Goal: Transaction & Acquisition: Purchase product/service

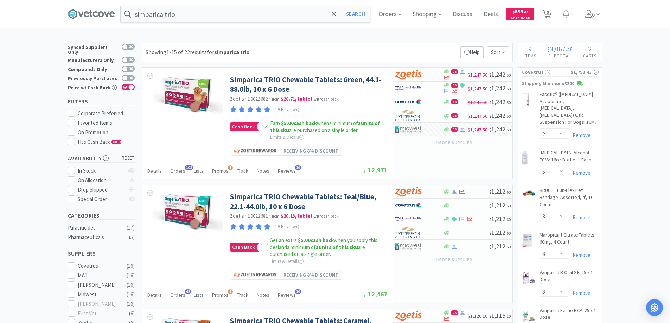
select select "2"
select select "6"
select select "3"
select select "8"
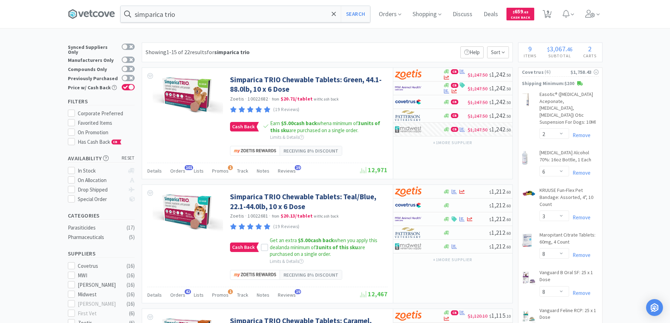
select select "1"
click at [382, 15] on span "Orders" at bounding box center [390, 14] width 28 height 28
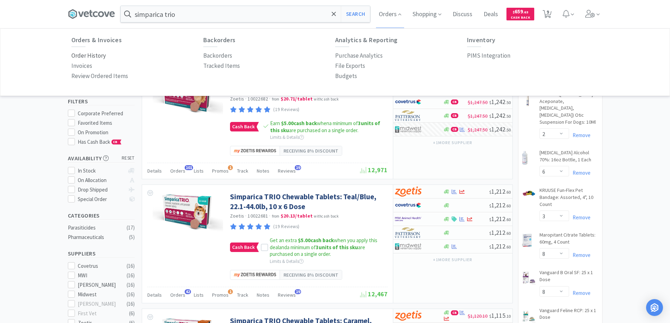
click at [102, 55] on p "Order History" at bounding box center [88, 55] width 34 height 9
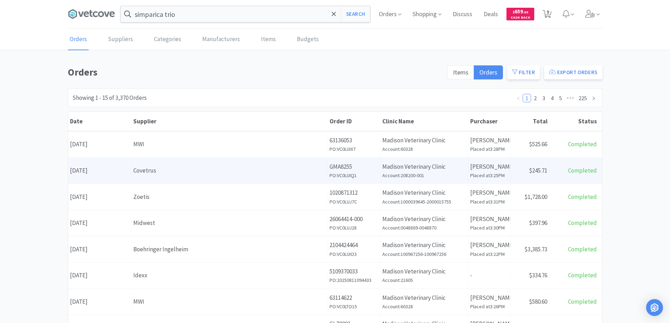
click at [172, 172] on div "Covetrus" at bounding box center [229, 170] width 192 height 9
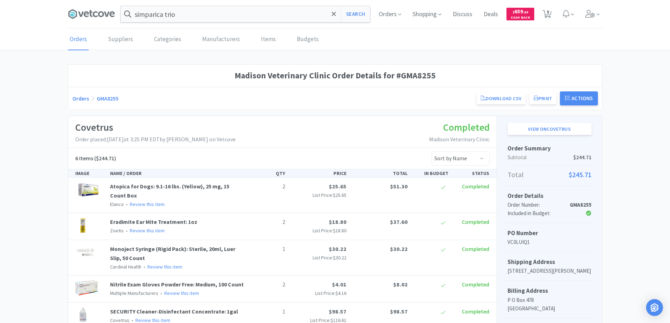
click at [82, 97] on link "Orders" at bounding box center [80, 98] width 17 height 7
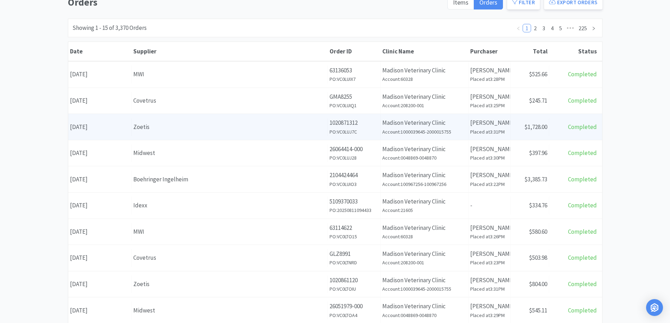
scroll to position [70, 0]
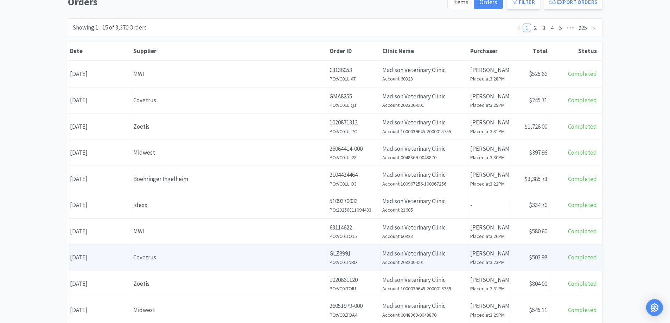
click at [189, 257] on div "Covetrus" at bounding box center [229, 257] width 192 height 9
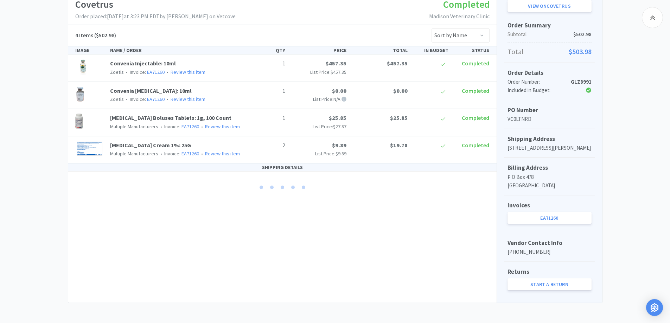
scroll to position [133, 0]
click at [543, 215] on link "EA71260" at bounding box center [549, 217] width 84 height 12
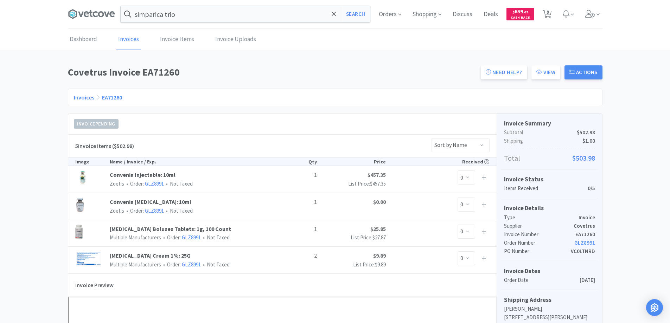
click at [84, 97] on link "Invoices" at bounding box center [84, 97] width 20 height 7
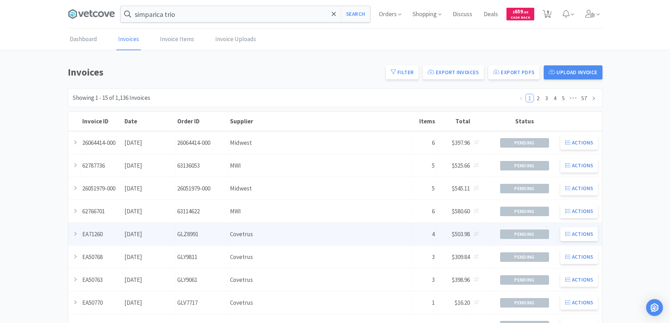
click at [222, 235] on div "Order ID GLZ8991" at bounding box center [201, 234] width 53 height 18
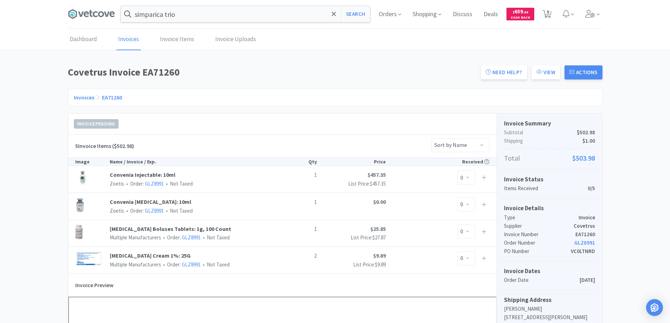
click at [85, 98] on link "Invoices" at bounding box center [84, 97] width 20 height 7
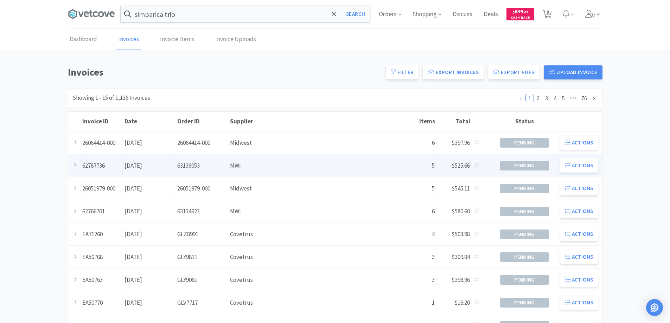
click at [260, 166] on div "Supplier MWI" at bounding box center [320, 166] width 184 height 18
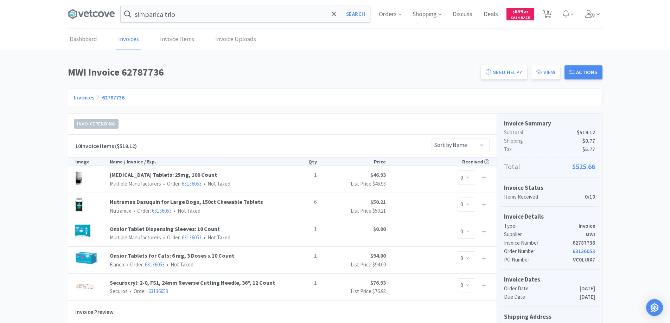
click at [82, 98] on link "Invoices" at bounding box center [84, 97] width 20 height 7
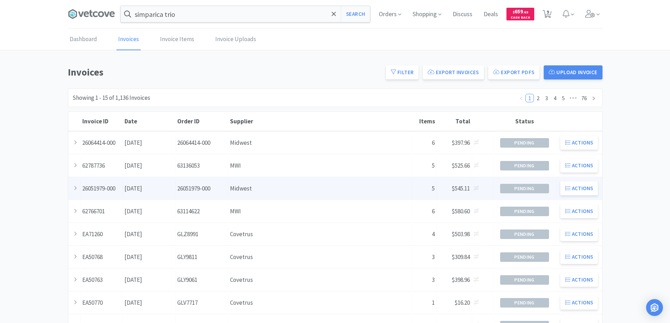
click at [273, 187] on div "Supplier Midwest" at bounding box center [320, 189] width 184 height 18
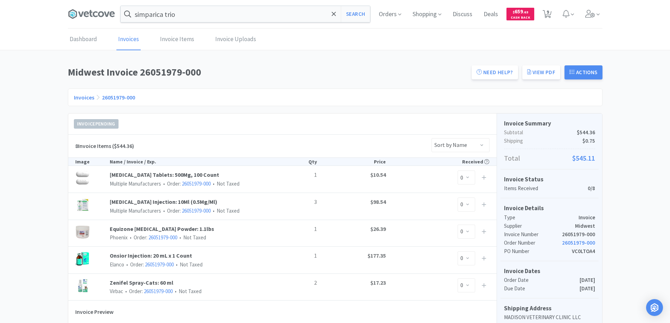
click at [80, 97] on link "Invoices" at bounding box center [84, 97] width 20 height 7
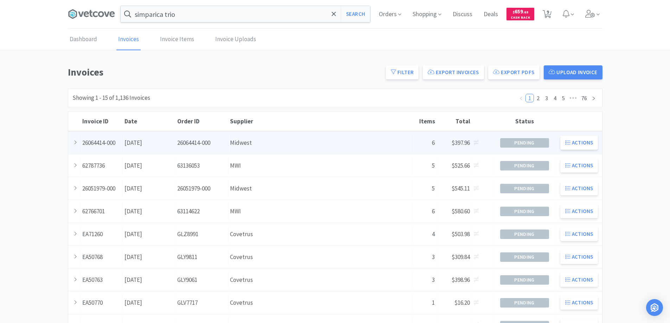
click at [267, 143] on div "Supplier Midwest" at bounding box center [320, 143] width 184 height 18
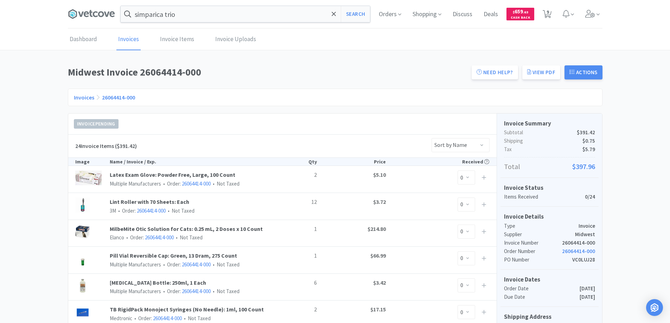
click at [77, 97] on link "Invoices" at bounding box center [84, 97] width 20 height 7
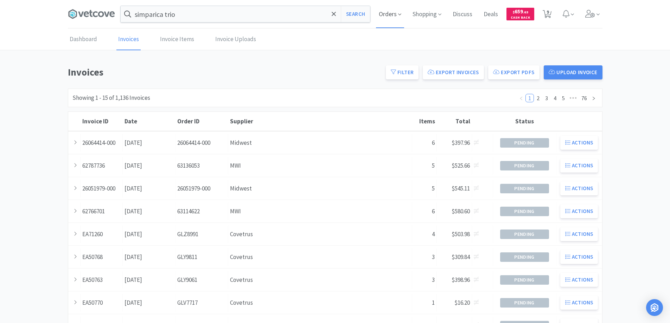
click at [390, 13] on span "Orders" at bounding box center [390, 14] width 28 height 28
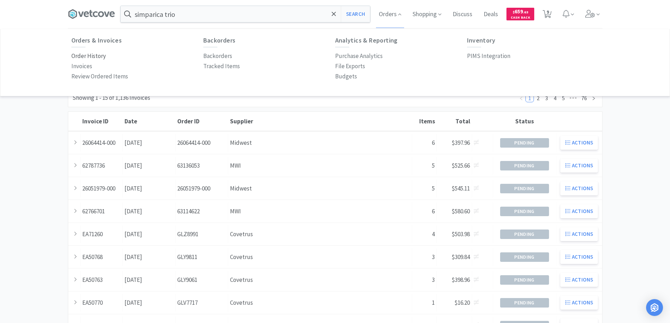
click at [96, 55] on p "Order History" at bounding box center [88, 55] width 34 height 9
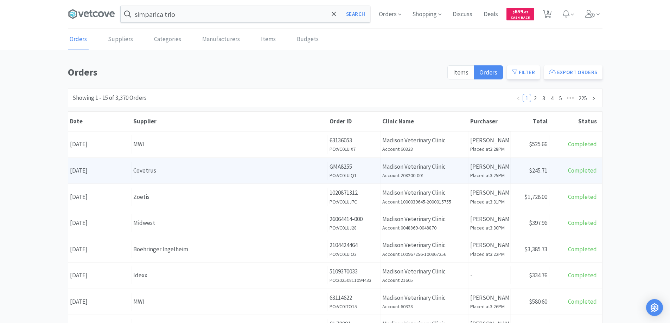
click at [201, 173] on div "Covetrus" at bounding box center [229, 170] width 192 height 9
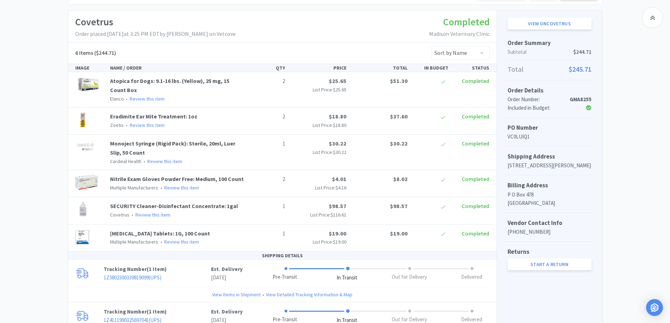
scroll to position [211, 0]
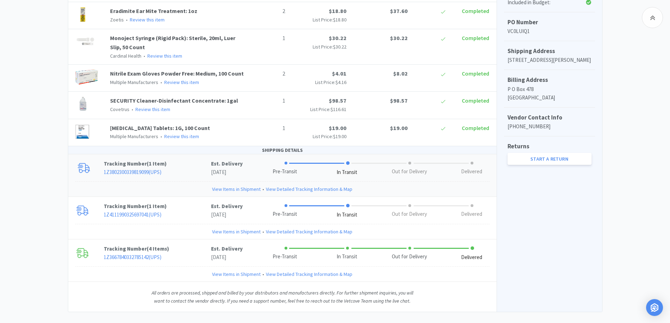
click at [232, 189] on link "View Items in Shipment" at bounding box center [236, 189] width 49 height 8
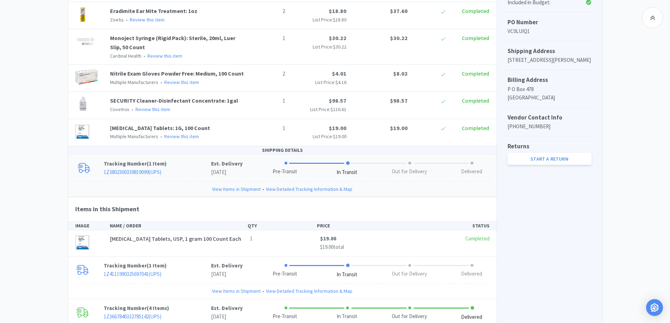
click at [232, 189] on link "View Items in Shipment" at bounding box center [236, 189] width 49 height 8
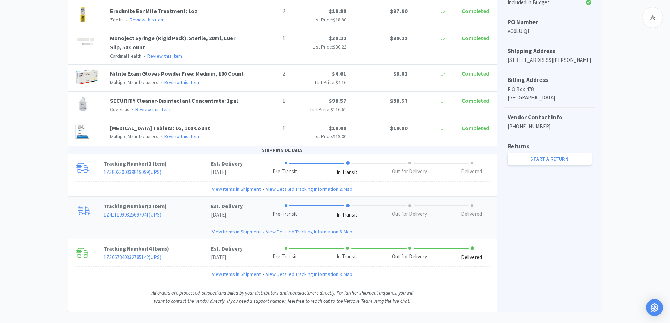
click at [248, 231] on link "View Items in Shipment" at bounding box center [236, 232] width 49 height 8
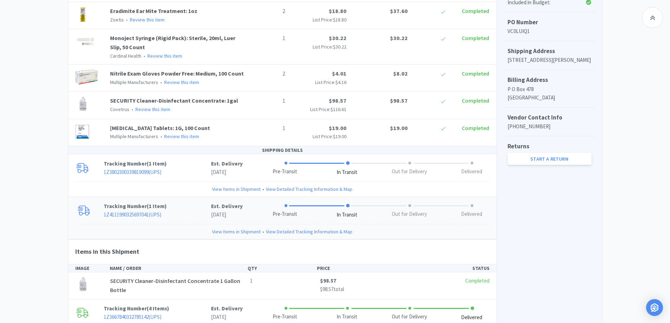
click at [248, 231] on link "View Items in Shipment" at bounding box center [236, 232] width 49 height 8
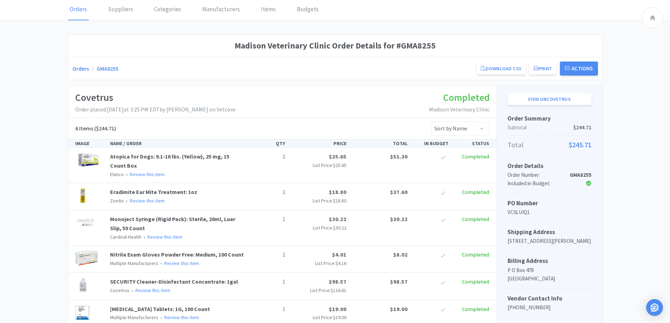
scroll to position [0, 0]
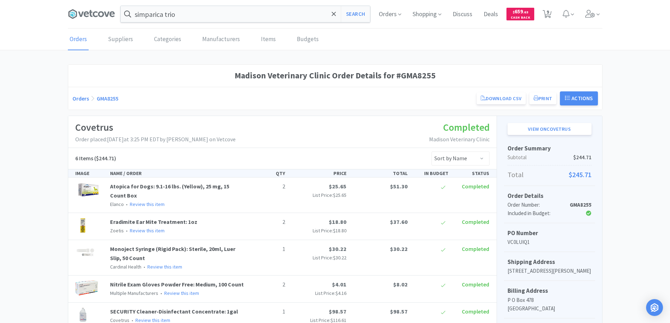
click at [80, 98] on link "Orders" at bounding box center [80, 98] width 17 height 7
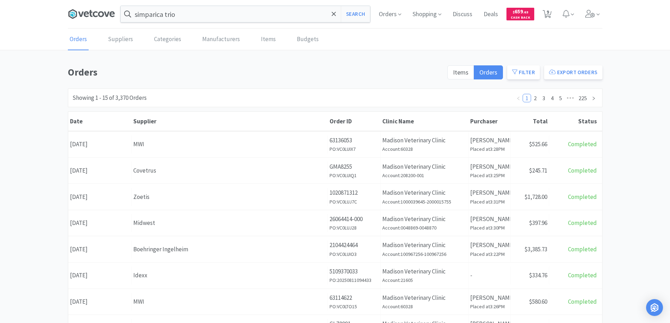
click at [100, 14] on icon at bounding box center [91, 14] width 47 height 11
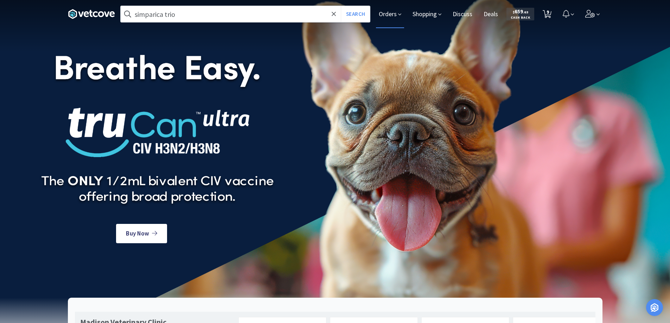
click at [390, 13] on span "Orders" at bounding box center [390, 14] width 28 height 28
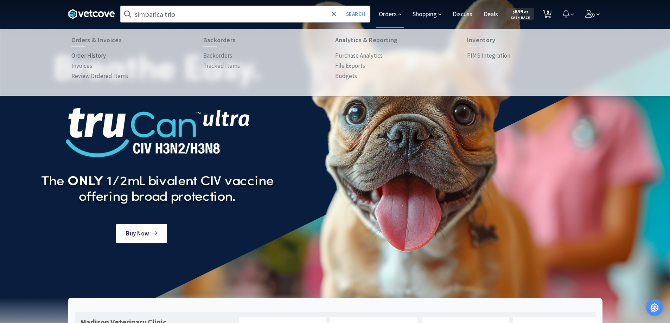
click at [95, 55] on p "Order History" at bounding box center [88, 55] width 34 height 9
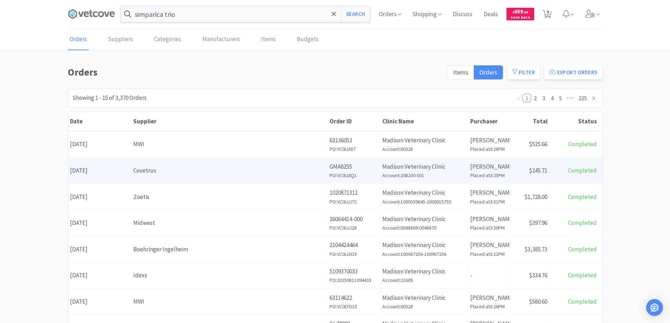
click at [183, 174] on div "Covetrus" at bounding box center [229, 170] width 192 height 9
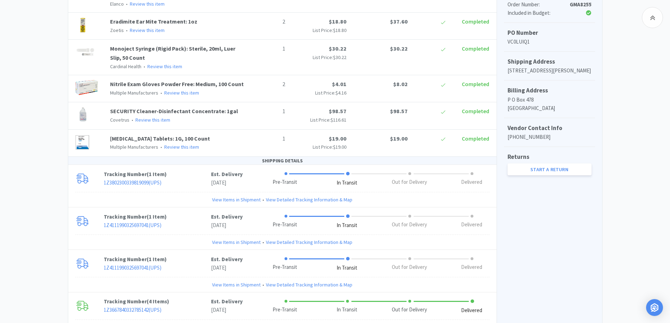
scroll to position [60, 0]
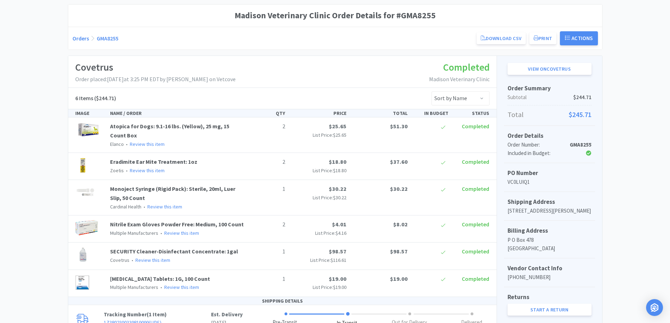
click at [82, 37] on link "Orders" at bounding box center [80, 38] width 17 height 7
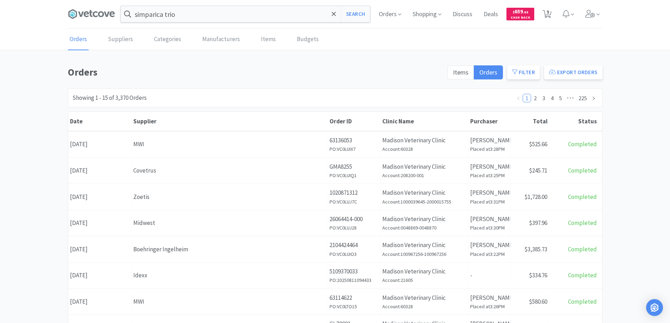
click at [77, 39] on link "Orders" at bounding box center [78, 39] width 21 height 21
click at [389, 15] on span "Orders" at bounding box center [390, 14] width 28 height 28
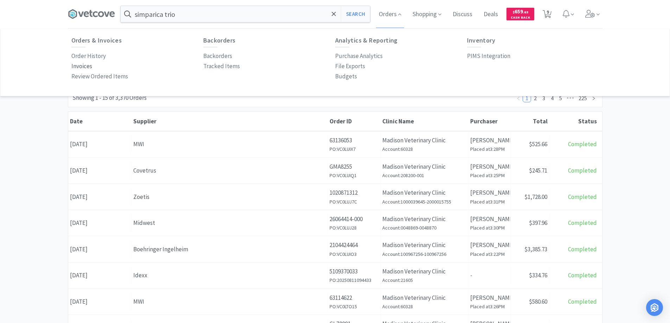
click at [84, 66] on p "Invoices" at bounding box center [81, 66] width 21 height 9
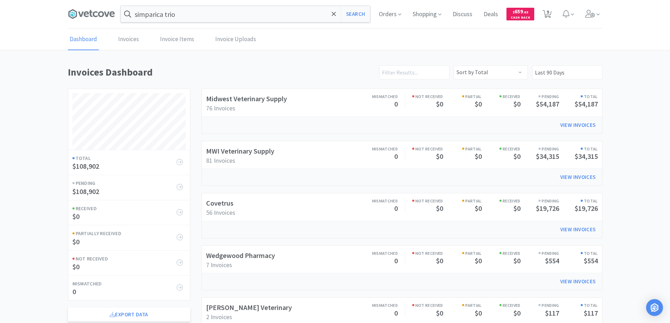
scroll to position [286, 535]
click at [129, 40] on link "Invoices" at bounding box center [128, 39] width 24 height 21
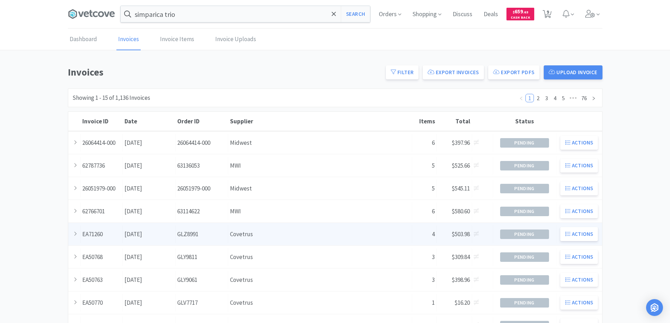
click at [212, 233] on div "Order ID GLZ8991" at bounding box center [201, 234] width 53 height 18
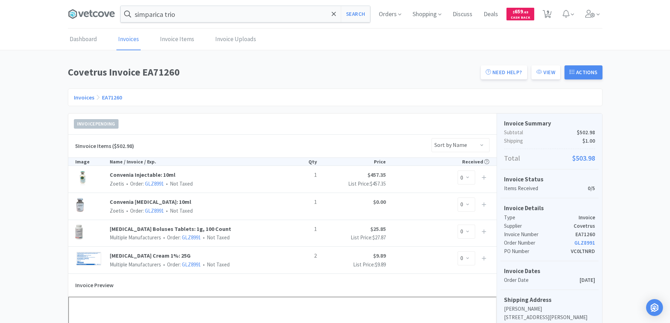
click at [84, 97] on link "Invoices" at bounding box center [84, 97] width 20 height 7
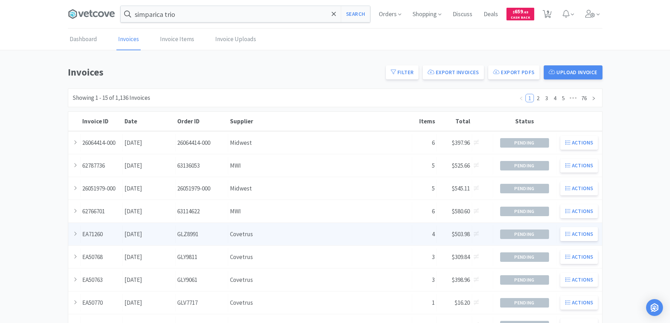
click at [267, 235] on div "Supplier Covetrus" at bounding box center [320, 234] width 184 height 18
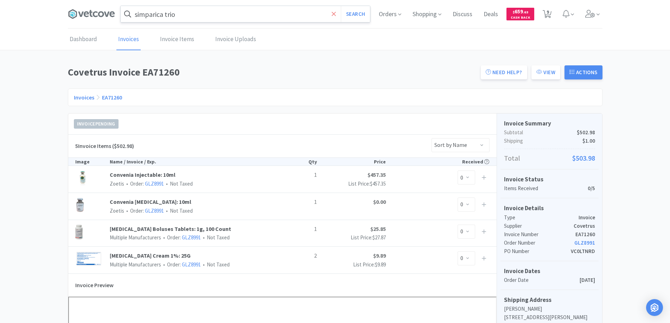
click at [332, 11] on icon at bounding box center [334, 14] width 5 height 7
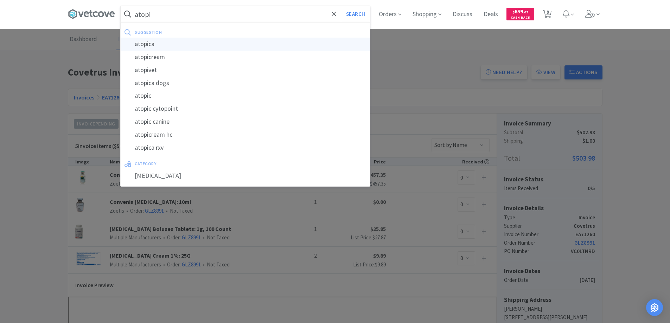
click at [141, 45] on div "atopica" at bounding box center [245, 44] width 249 height 13
type input "atopica"
select select "2"
select select "6"
select select "3"
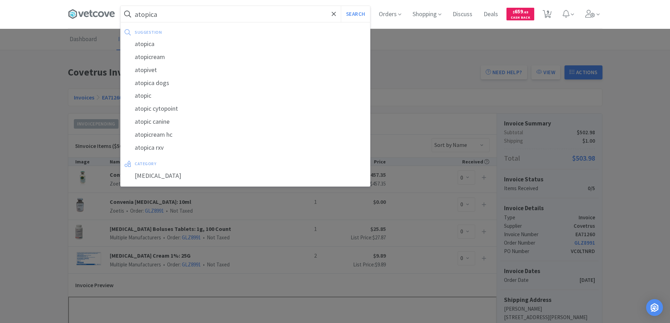
select select "8"
select select "1"
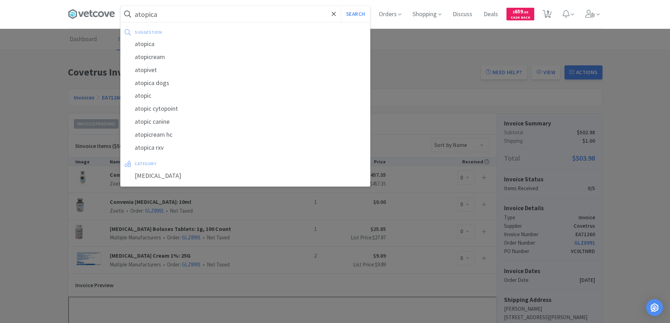
select select "1"
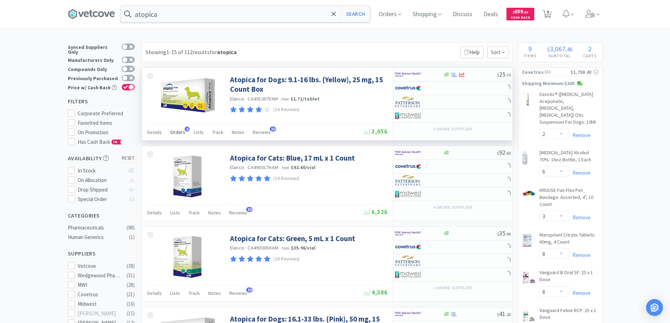
click at [186, 128] on span "4" at bounding box center [187, 129] width 5 height 5
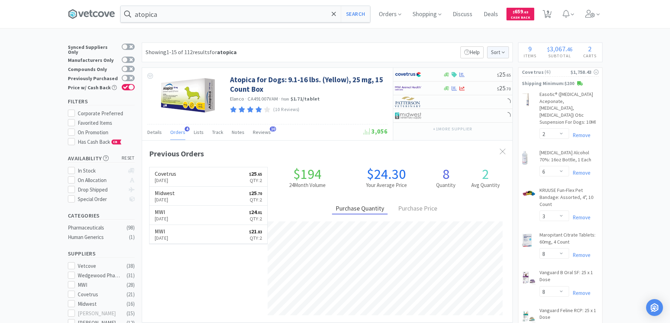
scroll to position [182, 370]
click at [98, 16] on icon at bounding box center [95, 14] width 5 height 6
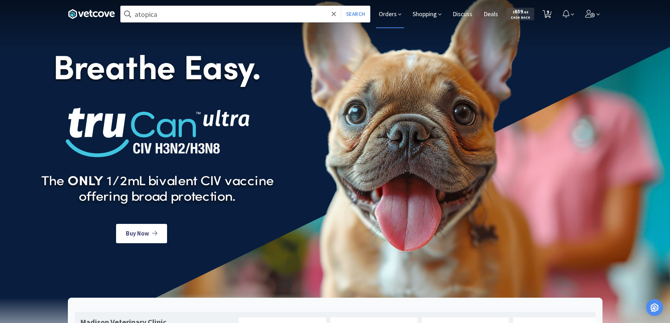
click at [388, 14] on span "Orders" at bounding box center [390, 14] width 28 height 28
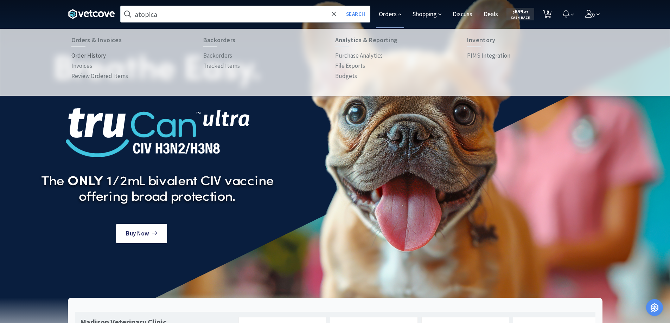
click at [95, 55] on p "Order History" at bounding box center [88, 55] width 34 height 9
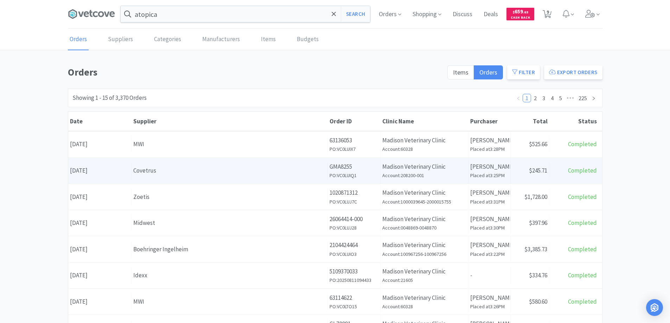
click at [178, 175] on div "Covetrus" at bounding box center [229, 170] width 192 height 9
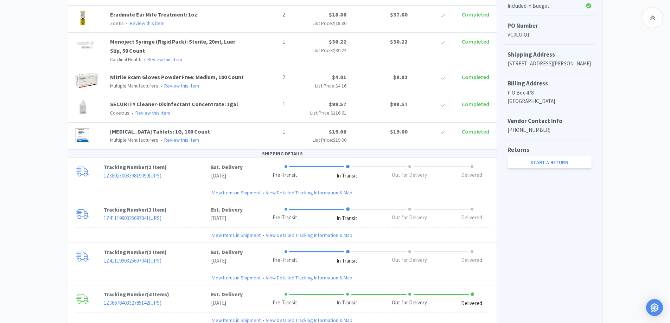
scroll to position [211, 0]
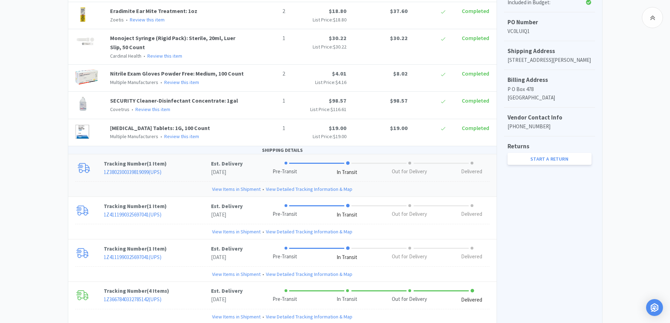
click at [244, 188] on link "View Items in Shipment" at bounding box center [236, 189] width 49 height 8
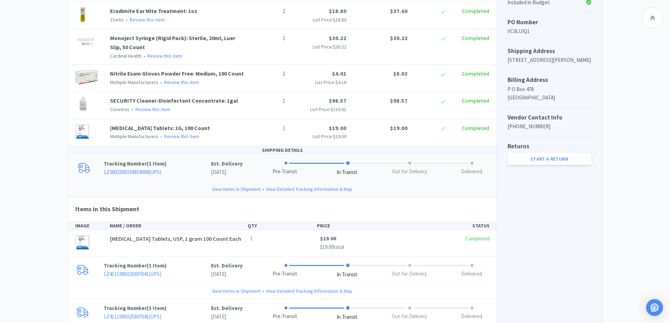
click at [244, 188] on link "View Items in Shipment" at bounding box center [236, 189] width 49 height 8
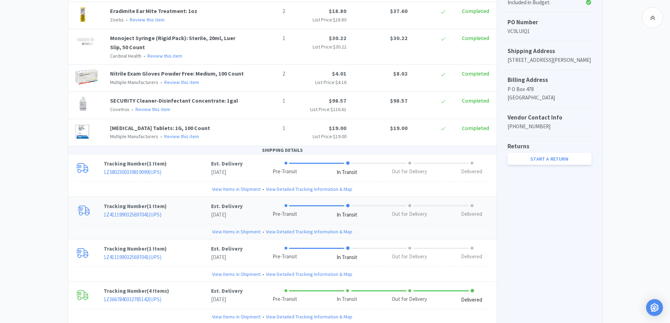
click at [250, 232] on link "View Items in Shipment" at bounding box center [236, 232] width 49 height 8
click at [232, 230] on link "View Items in Shipment" at bounding box center [236, 232] width 49 height 8
click at [217, 232] on link "View Items in Shipment" at bounding box center [236, 232] width 49 height 8
click at [237, 273] on link "View Items in Shipment" at bounding box center [236, 274] width 49 height 8
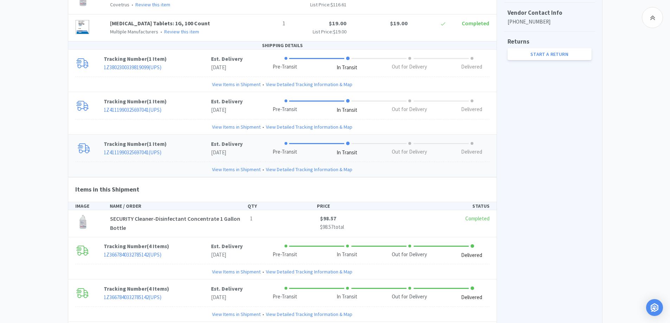
scroll to position [317, 0]
click at [232, 169] on link "View Items in Shipment" at bounding box center [236, 169] width 49 height 8
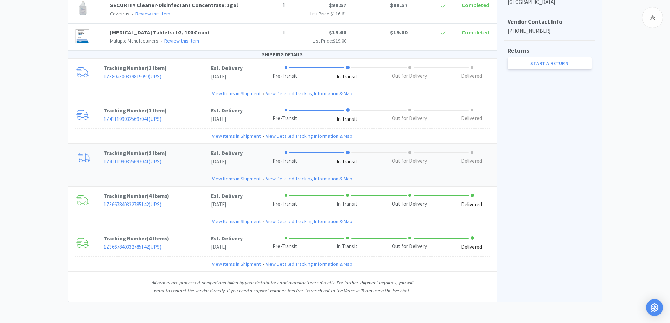
scroll to position [306, 0]
click at [231, 136] on link "View Items in Shipment" at bounding box center [236, 137] width 49 height 8
click at [216, 136] on link "View Items in Shipment" at bounding box center [236, 137] width 49 height 8
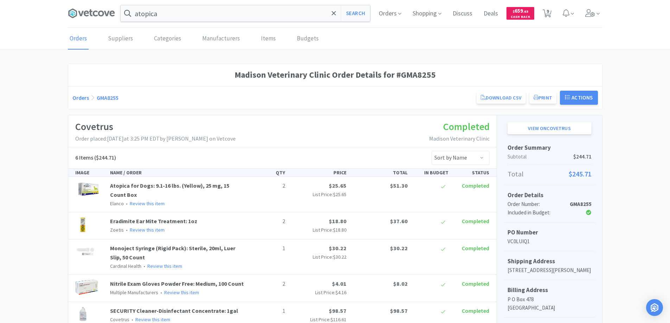
scroll to position [0, 0]
click at [387, 12] on span "Orders" at bounding box center [390, 14] width 28 height 28
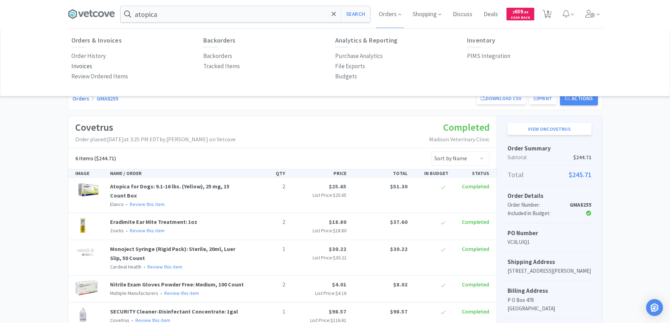
click at [80, 65] on p "Invoices" at bounding box center [81, 66] width 21 height 9
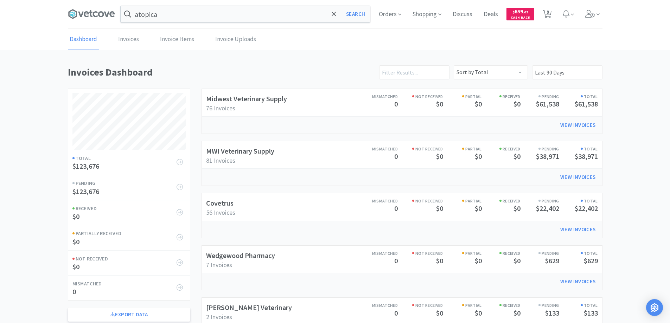
scroll to position [286, 535]
click at [124, 40] on link "Invoices" at bounding box center [128, 39] width 24 height 21
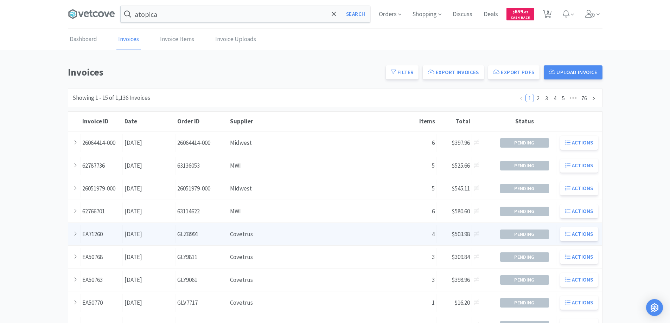
click at [277, 236] on div "Supplier Covetrus" at bounding box center [320, 234] width 184 height 18
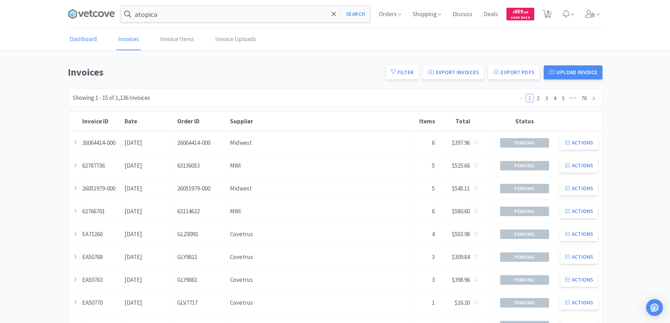
click at [82, 38] on link "Dashboard" at bounding box center [83, 39] width 31 height 21
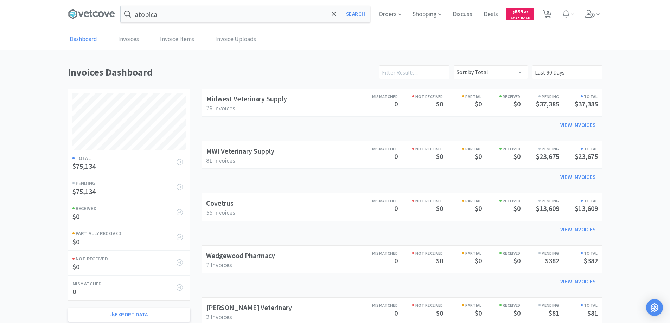
scroll to position [286, 535]
click at [385, 14] on span "Orders" at bounding box center [390, 14] width 28 height 28
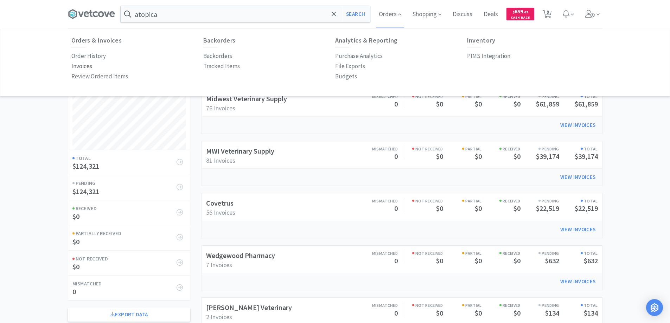
click at [82, 65] on p "Invoices" at bounding box center [81, 66] width 21 height 9
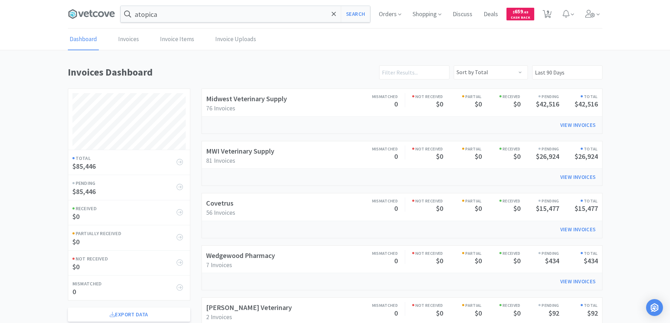
scroll to position [286, 535]
click at [126, 38] on link "Invoices" at bounding box center [128, 39] width 24 height 21
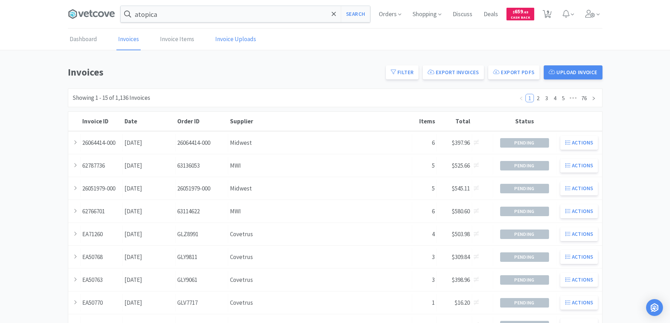
click at [224, 39] on link "Invoice Uploads" at bounding box center [235, 39] width 44 height 21
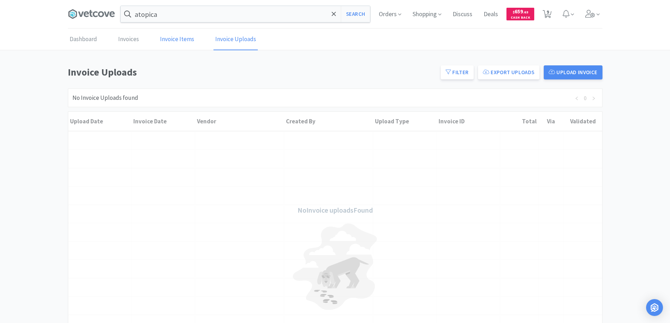
click at [180, 39] on link "Invoice Items" at bounding box center [177, 39] width 38 height 21
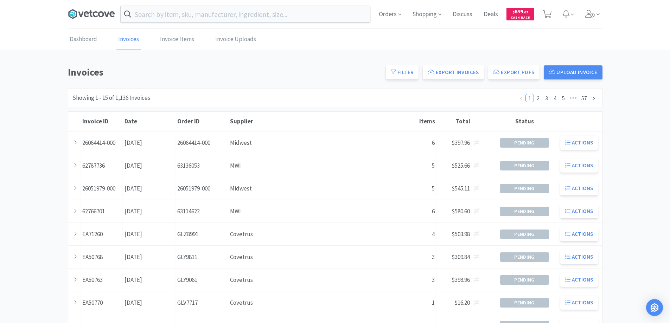
click at [93, 12] on icon at bounding box center [91, 14] width 47 height 11
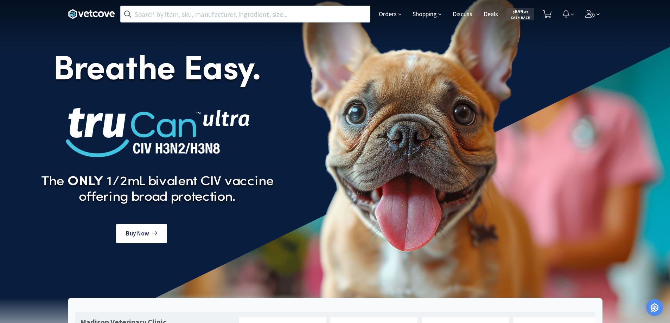
click at [142, 16] on input "text" at bounding box center [245, 14] width 249 height 16
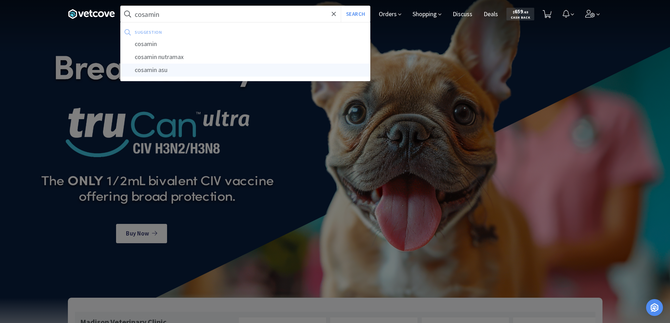
click at [155, 71] on div "cosamin asu" at bounding box center [245, 70] width 249 height 13
type input "cosamin asu"
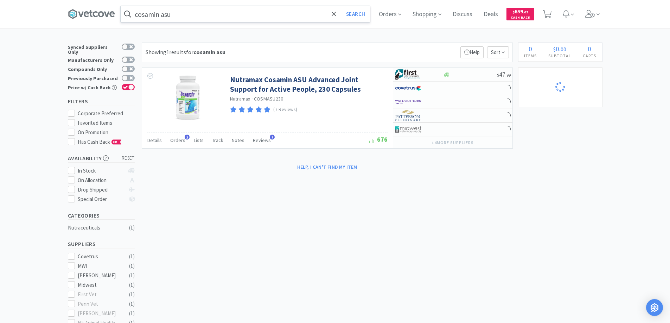
select select "1"
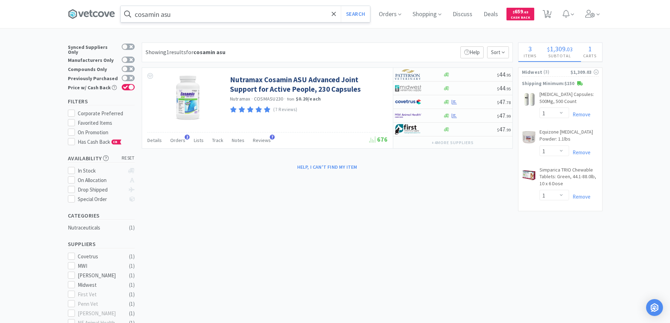
select select "2"
select select "6"
select select "3"
select select "8"
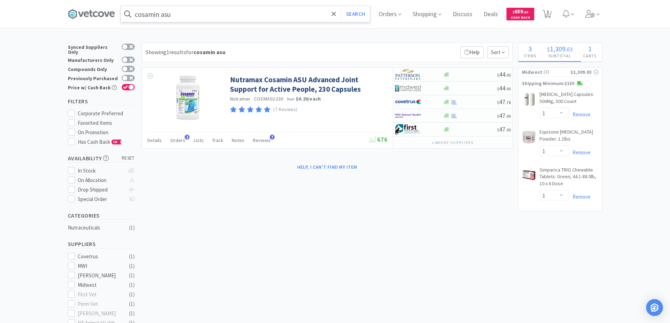
select select "1"
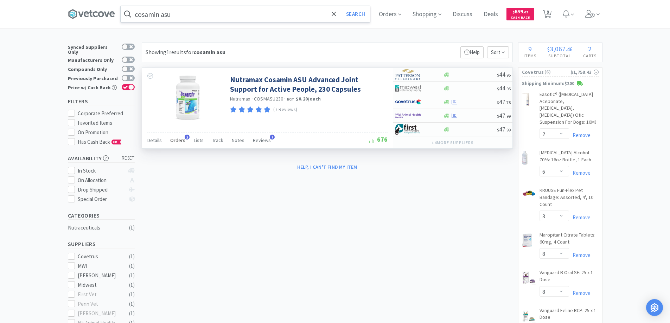
click at [186, 136] on span "2" at bounding box center [187, 137] width 5 height 5
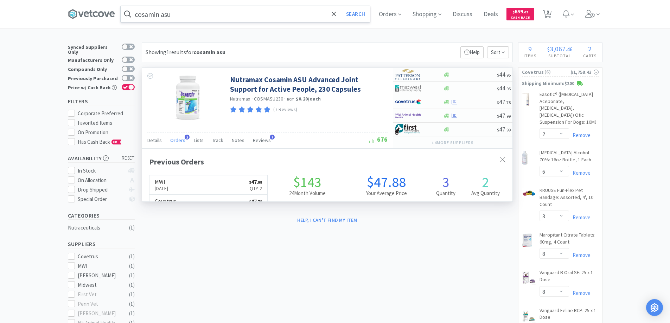
scroll to position [182, 370]
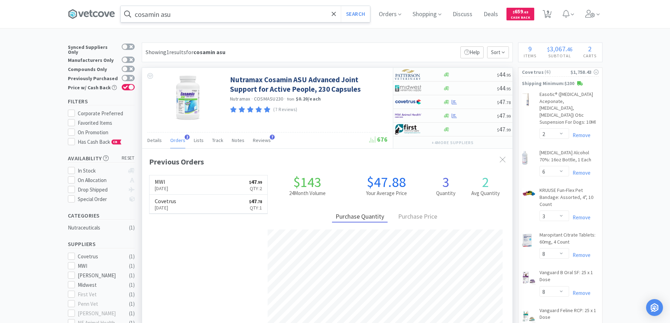
click at [186, 136] on span "2" at bounding box center [187, 137] width 5 height 5
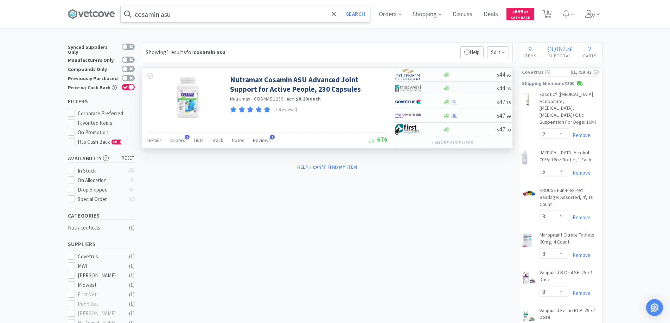
click at [430, 87] on div at bounding box center [414, 88] width 39 height 12
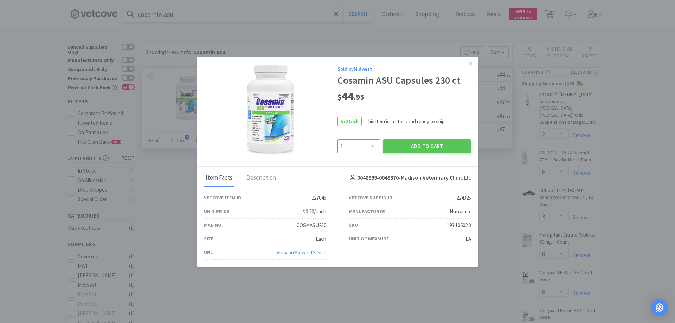
click at [374, 145] on select "Enter Quantity 1 2 3 4 5 6 7 8 9 10 11 12 13 14 15 16 17 18 19 20 Enter Quantity" at bounding box center [359, 146] width 43 height 14
select select "2"
click at [338, 139] on select "Enter Quantity 1 2 3 4 5 6 7 8 9 10 11 12 13 14 15 16 17 18 19 20 Enter Quantity" at bounding box center [359, 146] width 43 height 14
click at [409, 144] on button "Add to Cart" at bounding box center [427, 146] width 88 height 14
select select "2"
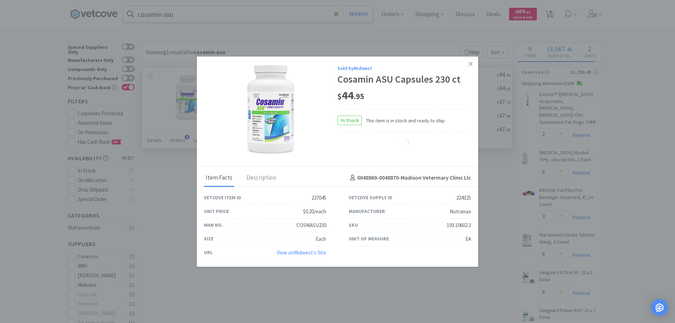
select select "1"
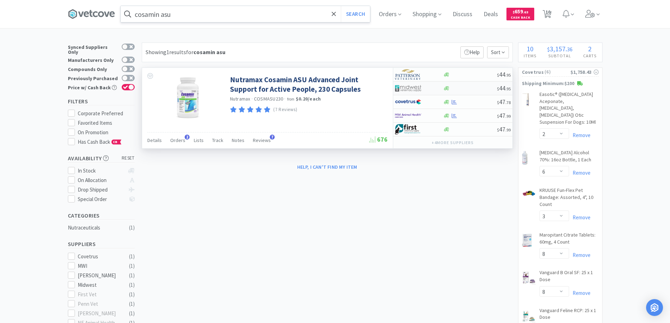
click at [433, 89] on div at bounding box center [414, 88] width 39 height 12
select select "1"
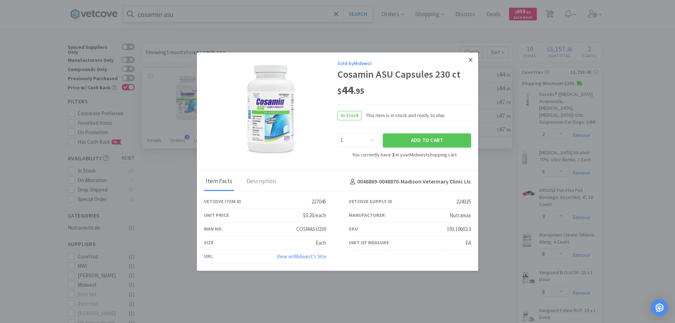
click at [470, 58] on icon at bounding box center [471, 60] width 4 height 6
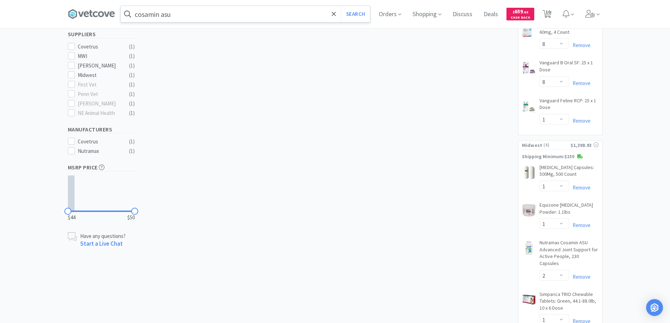
scroll to position [242, 0]
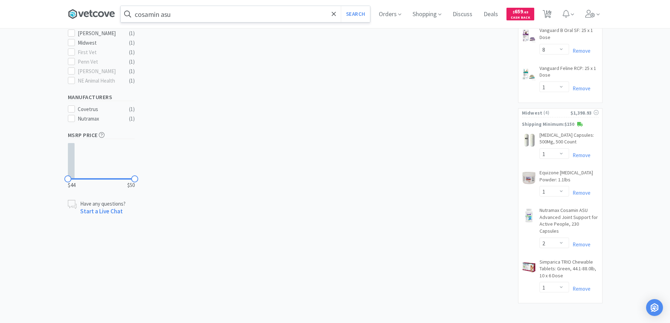
click at [94, 13] on icon at bounding box center [91, 14] width 47 height 11
